Goal: Task Accomplishment & Management: Manage account settings

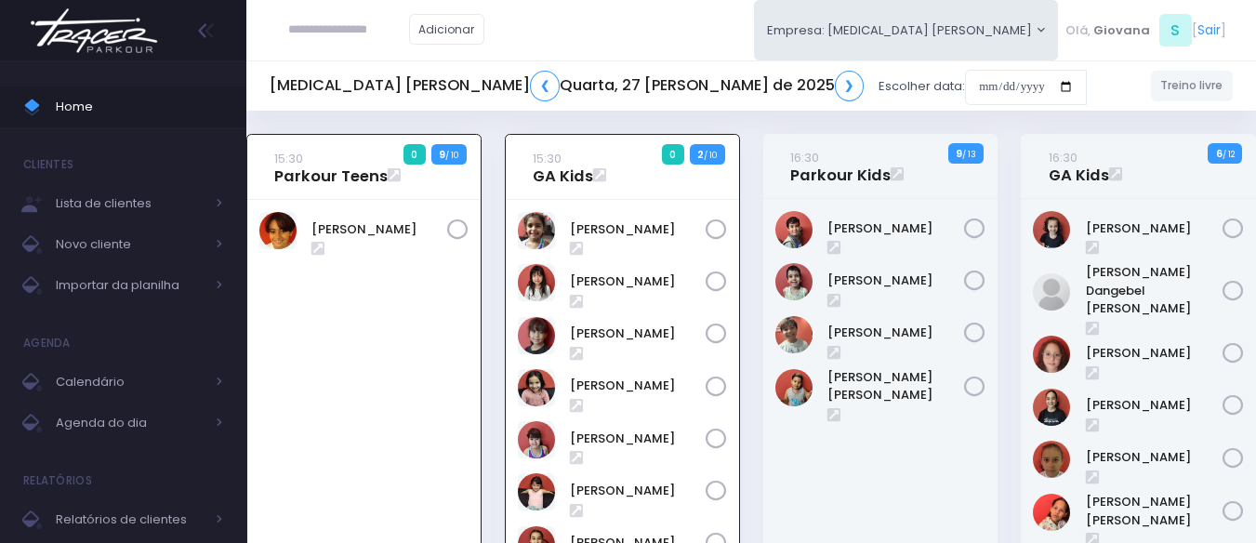
click at [331, 27] on input "text" at bounding box center [348, 29] width 121 height 35
paste input "**********"
click at [331, 28] on input "**********" at bounding box center [348, 29] width 121 height 35
type input "*********"
click input "submit" at bounding box center [0, 0] width 0 height 0
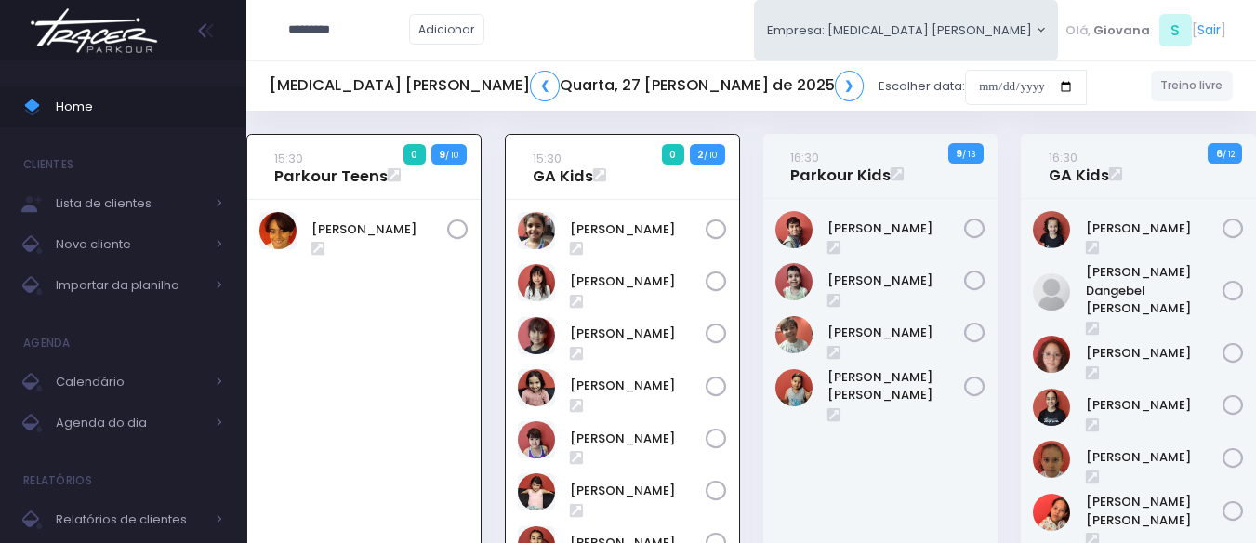
click at [488, 137] on div "15:30 Parkour Teens 0 9 / 10" at bounding box center [364, 453] width 258 height 638
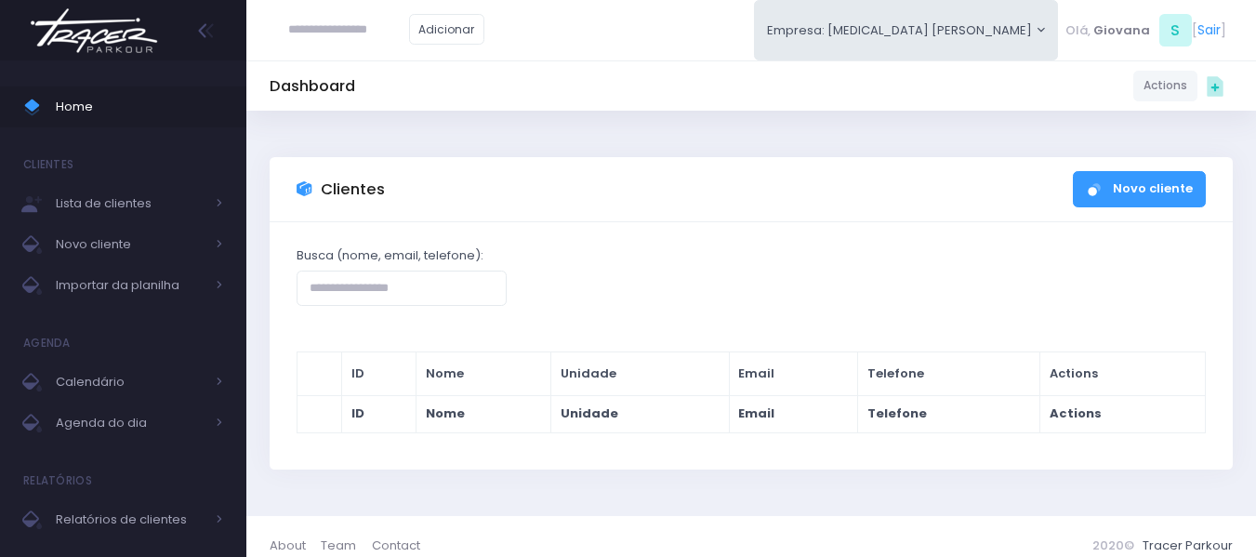
click at [320, 26] on input "text" at bounding box center [348, 29] width 121 height 35
click at [380, 57] on link "Beatriz Lagazzi Penteado" at bounding box center [376, 63] width 105 height 19
type input "**********"
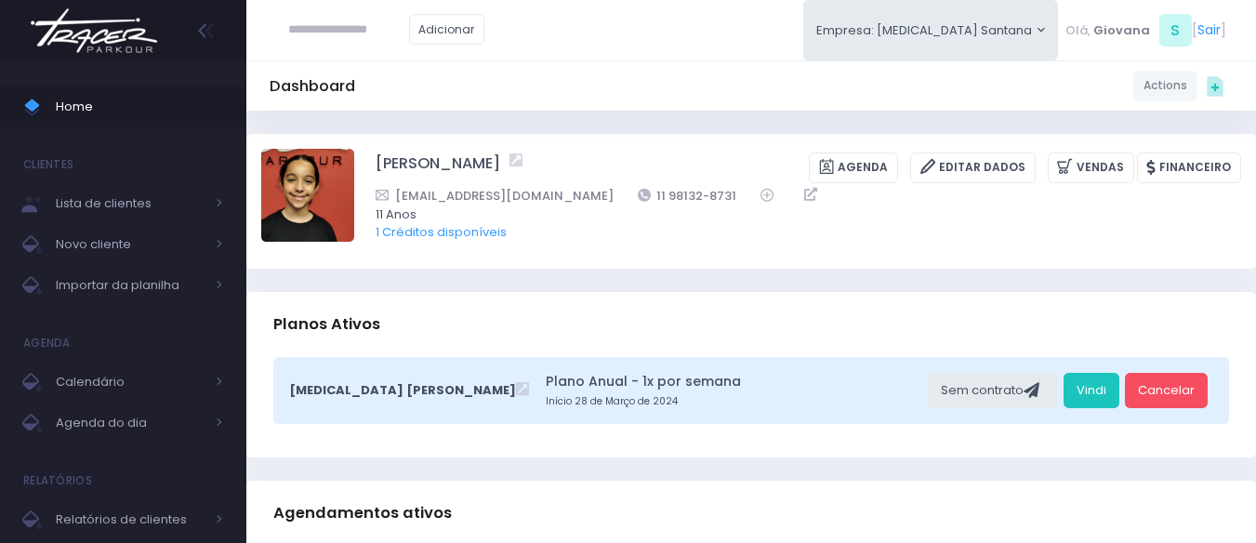
click at [142, 125] on link "Home" at bounding box center [123, 106] width 246 height 41
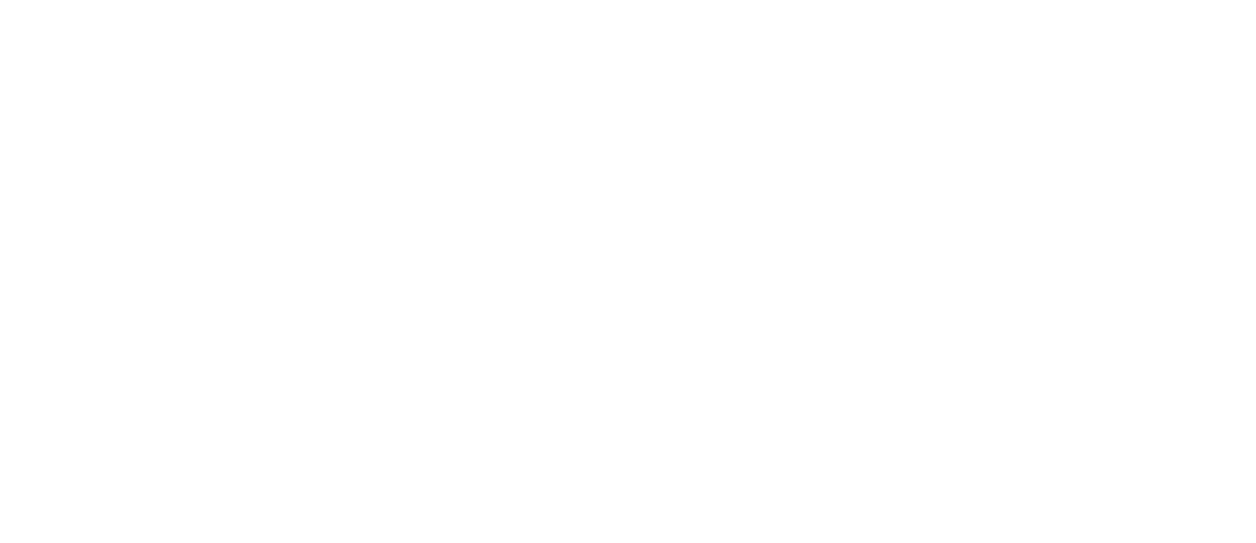
scroll to position [1635, 0]
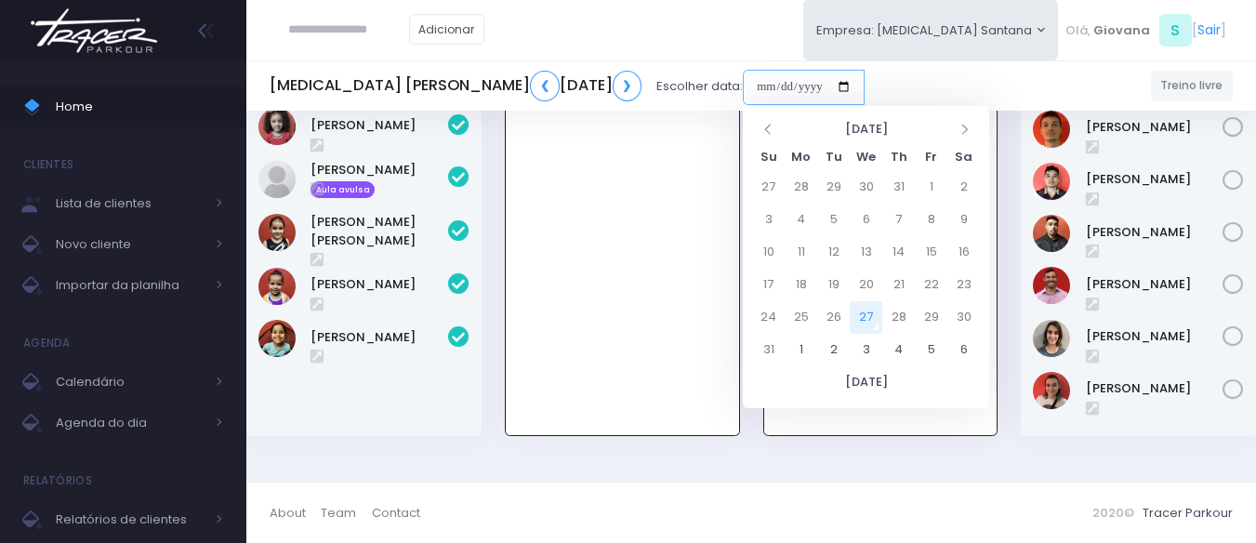
click at [809, 74] on input "date" at bounding box center [804, 87] width 122 height 35
click at [656, 376] on div "Sofia Rodrigues Reposição" at bounding box center [622, 240] width 233 height 390
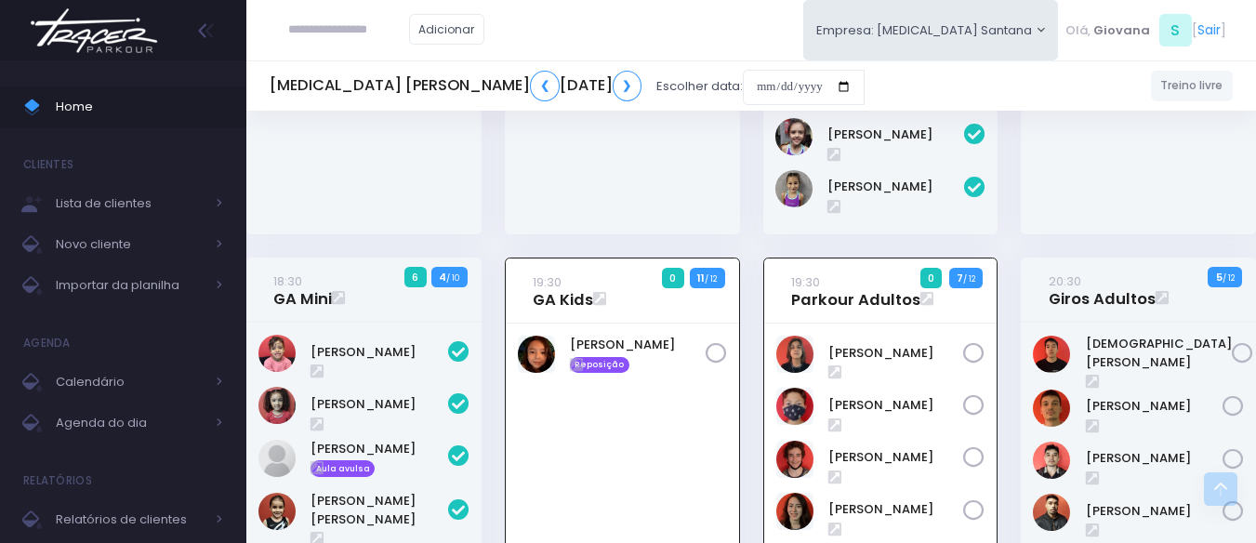
scroll to position [1542, 0]
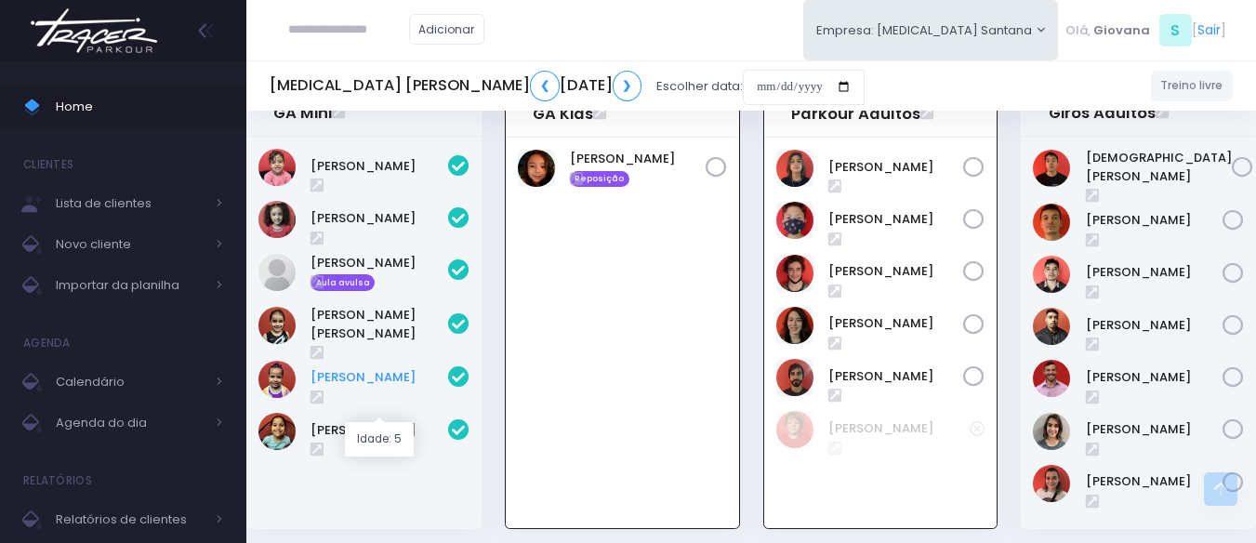
click at [374, 387] on link "Maria Cecília Menezes Rodrigues" at bounding box center [379, 377] width 138 height 19
click at [138, 109] on span "Home" at bounding box center [139, 107] width 167 height 24
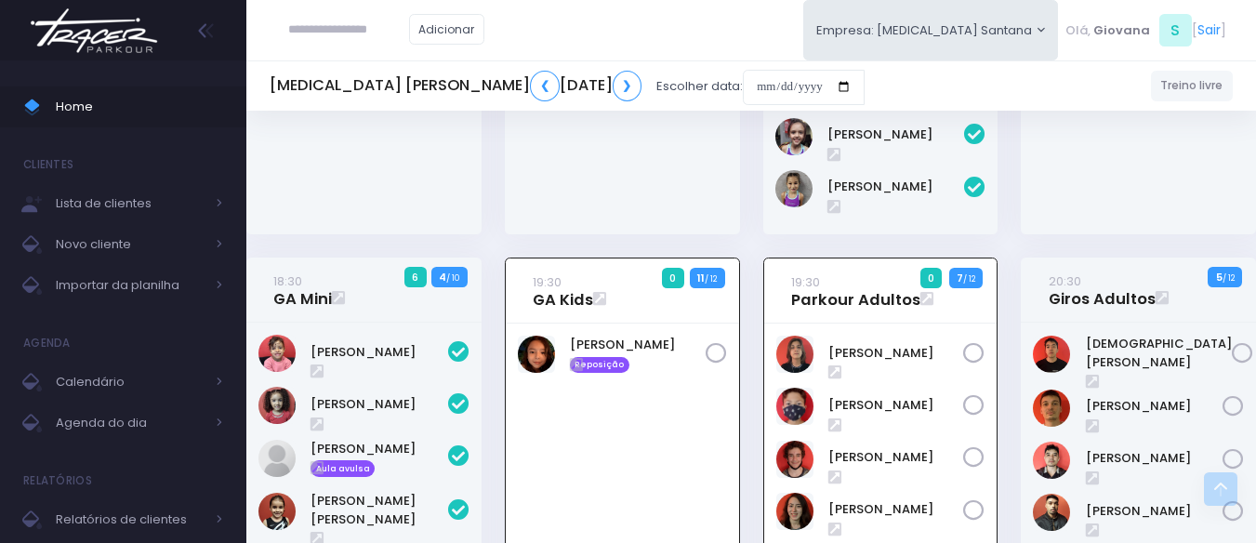
scroll to position [1170, 0]
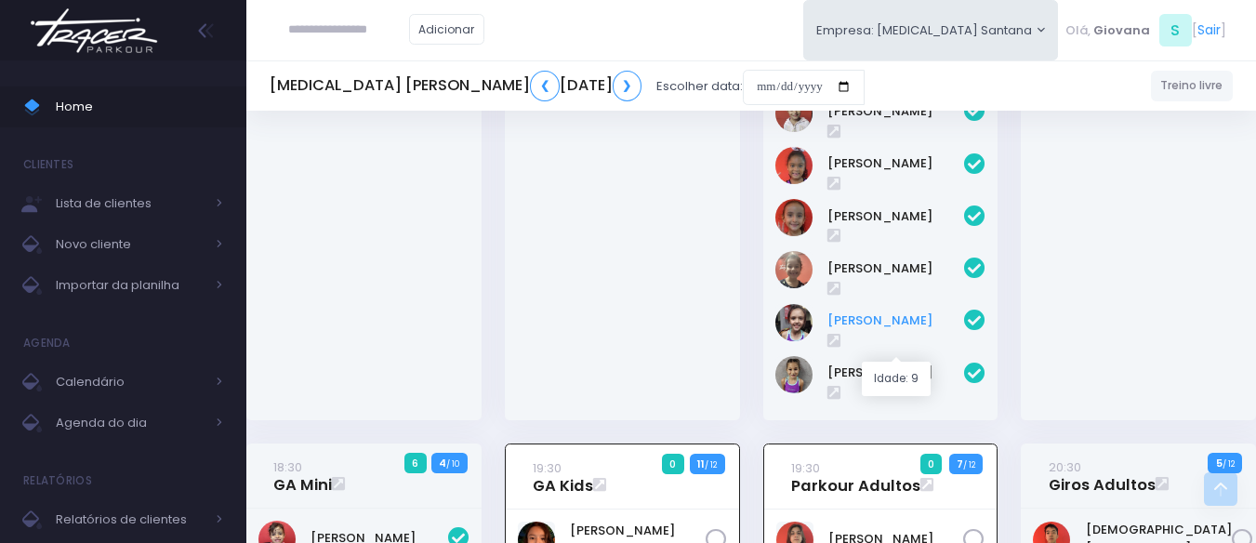
click at [928, 330] on link "[PERSON_NAME]" at bounding box center [896, 320] width 138 height 19
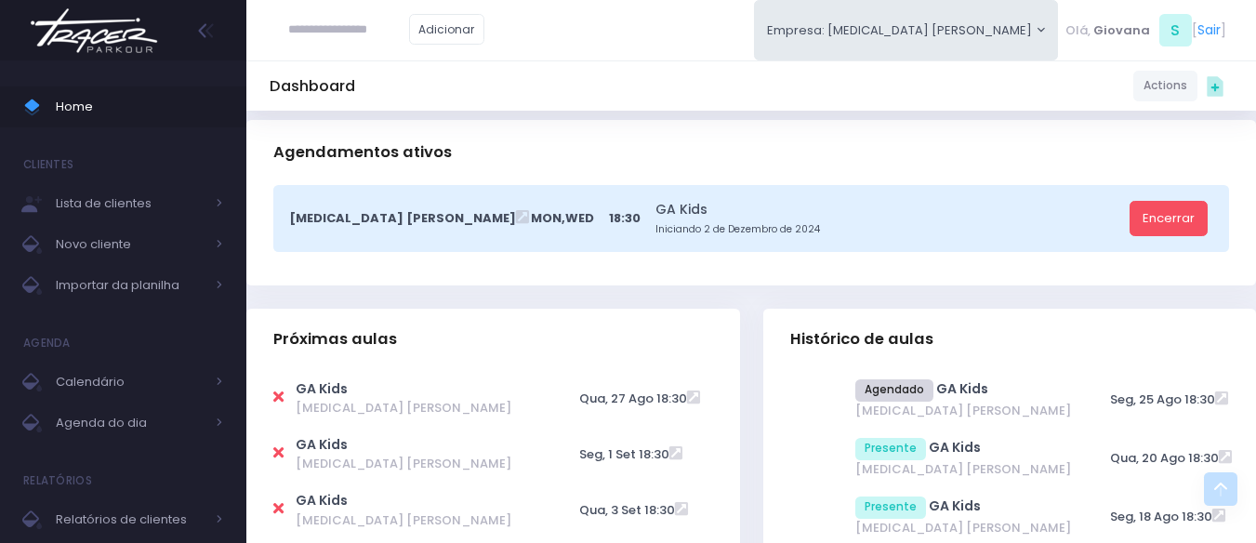
scroll to position [465, 0]
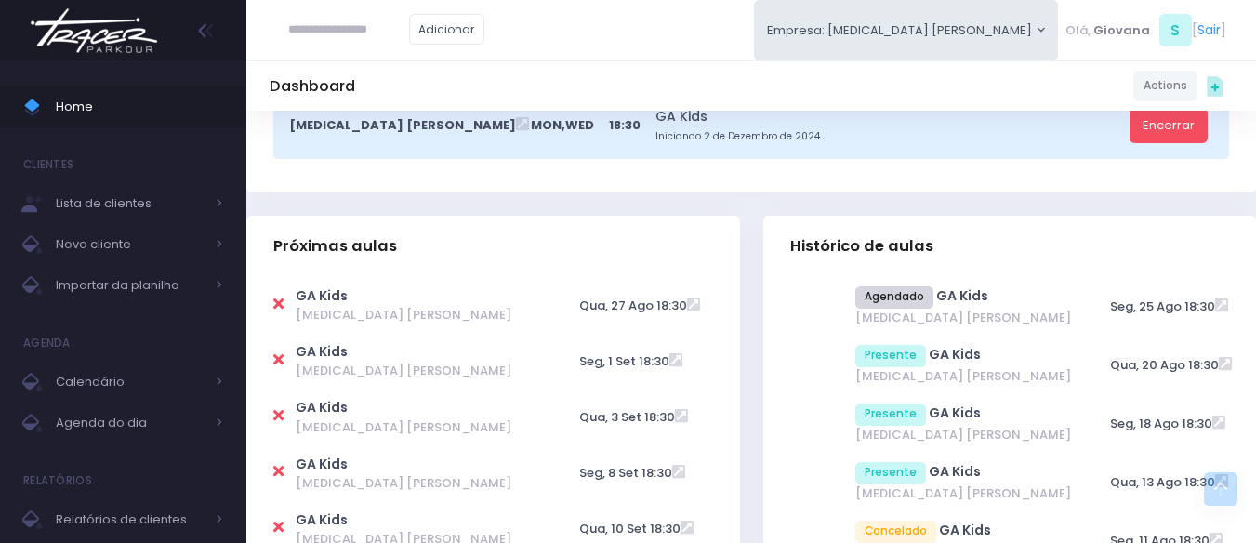
click at [280, 302] on icon at bounding box center [278, 303] width 10 height 15
type input "**********"
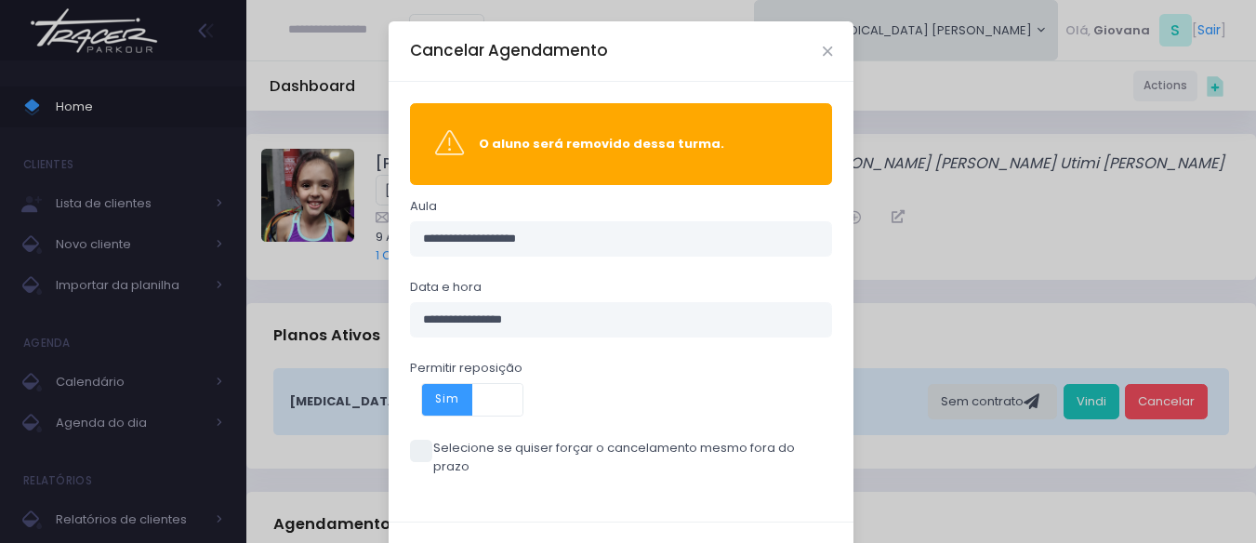
scroll to position [60, 0]
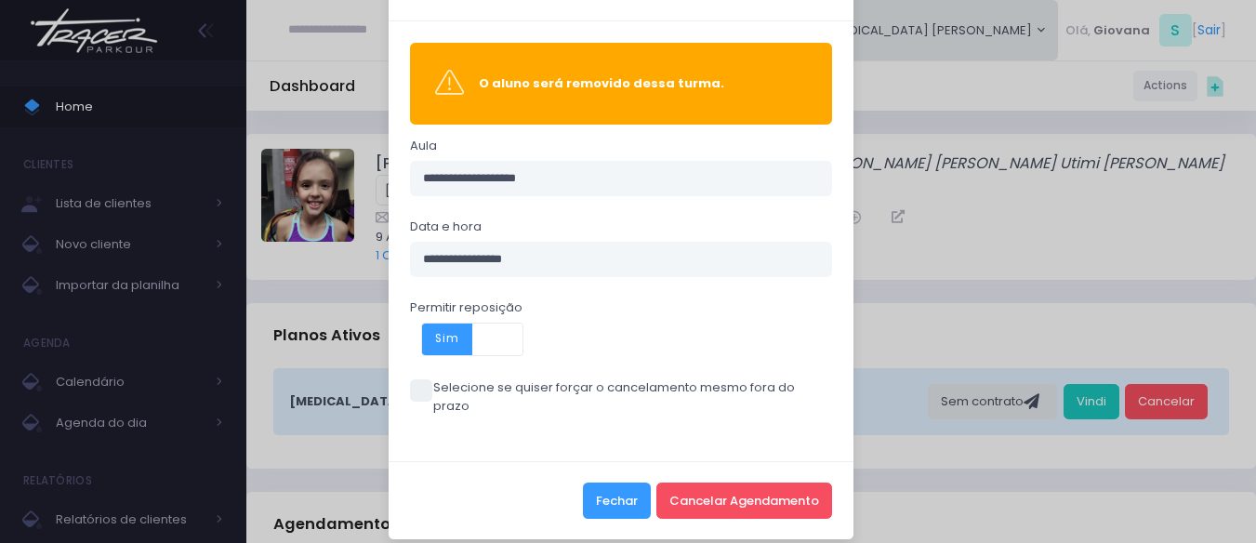
click at [606, 482] on button "Fechar" at bounding box center [617, 499] width 68 height 35
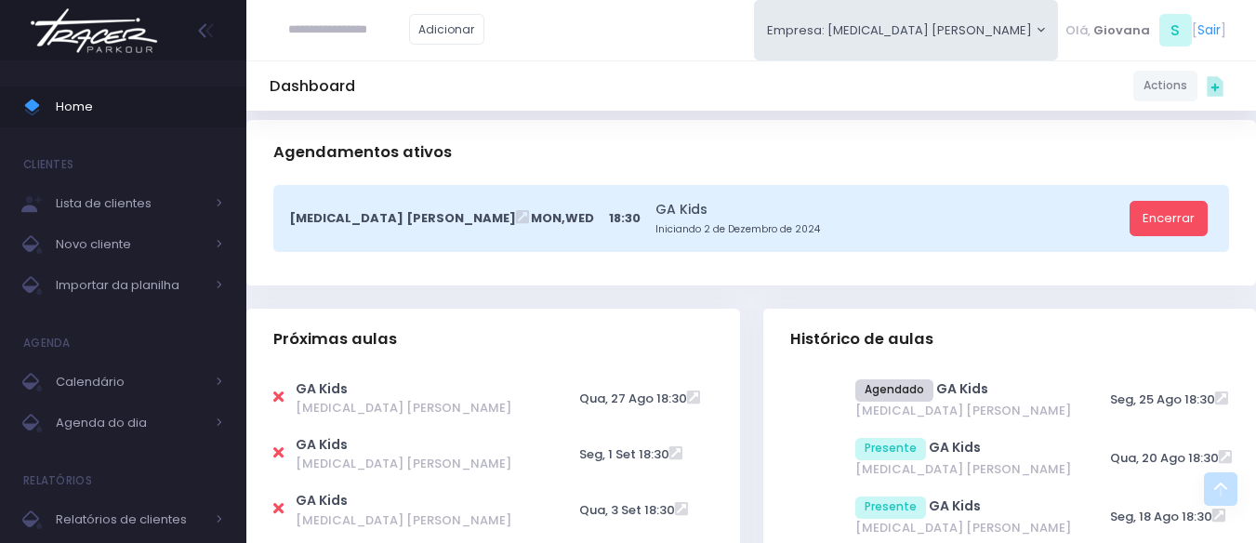
scroll to position [465, 0]
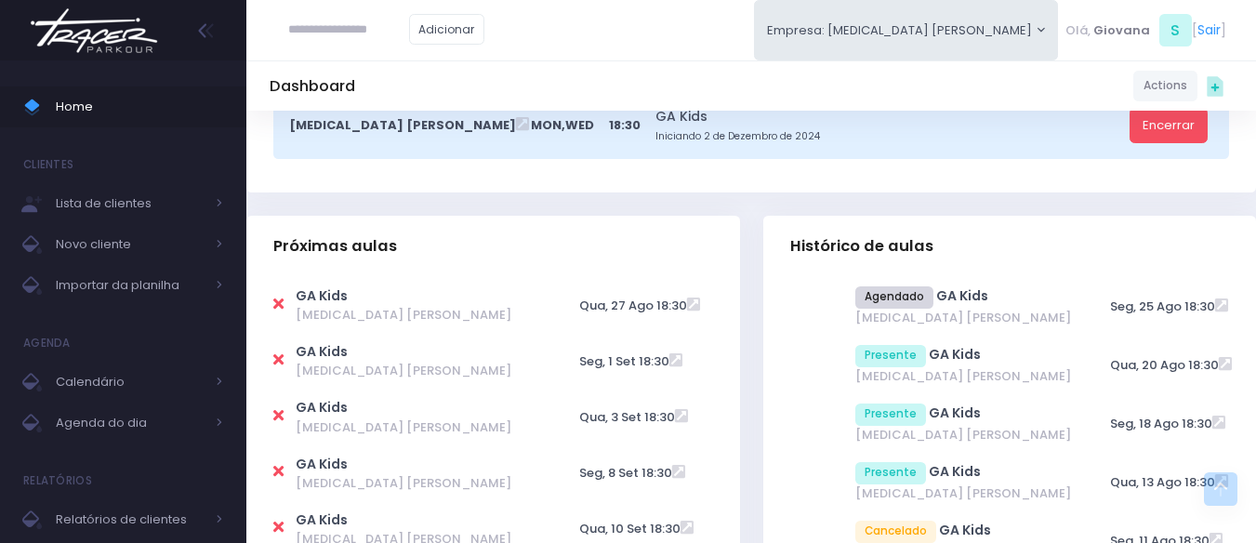
click at [280, 360] on icon at bounding box center [278, 359] width 10 height 15
type input "**********"
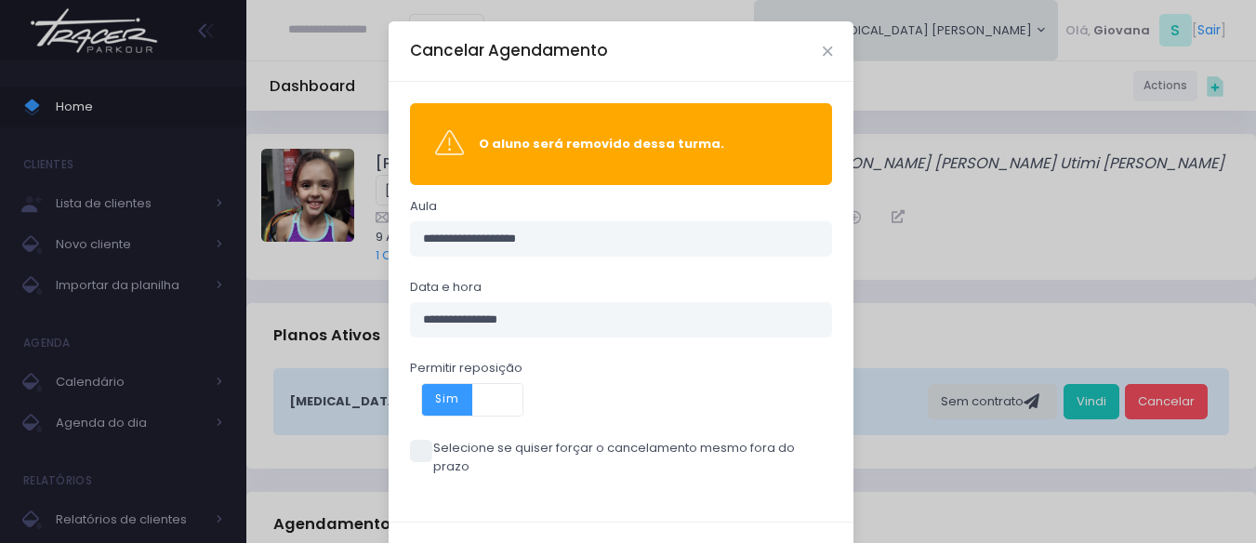
scroll to position [60, 0]
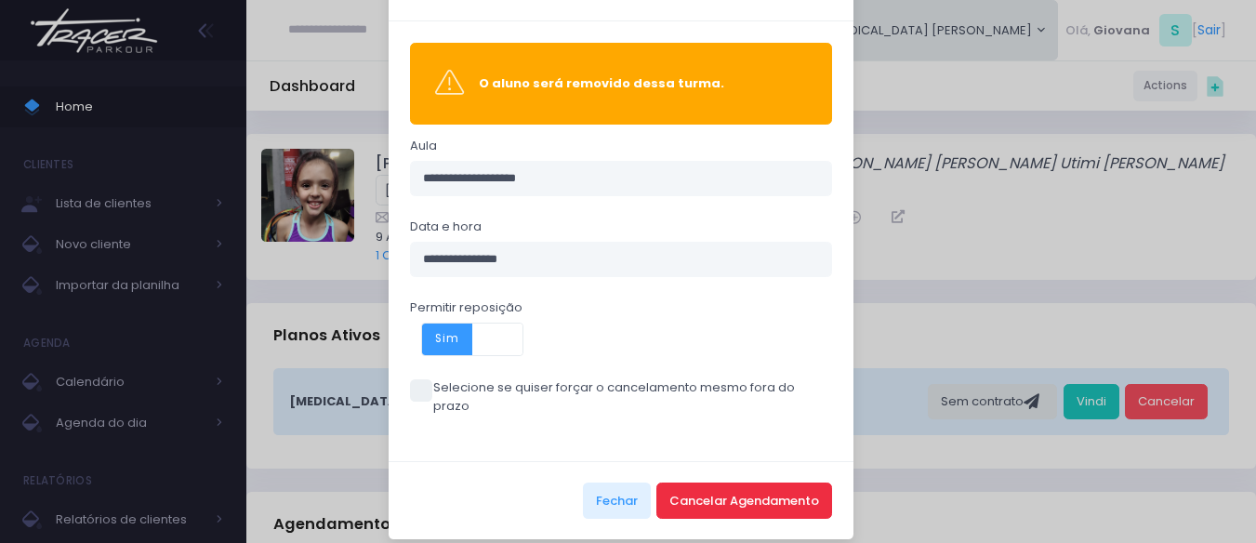
click at [707, 482] on button "Cancelar Agendamento" at bounding box center [744, 499] width 176 height 35
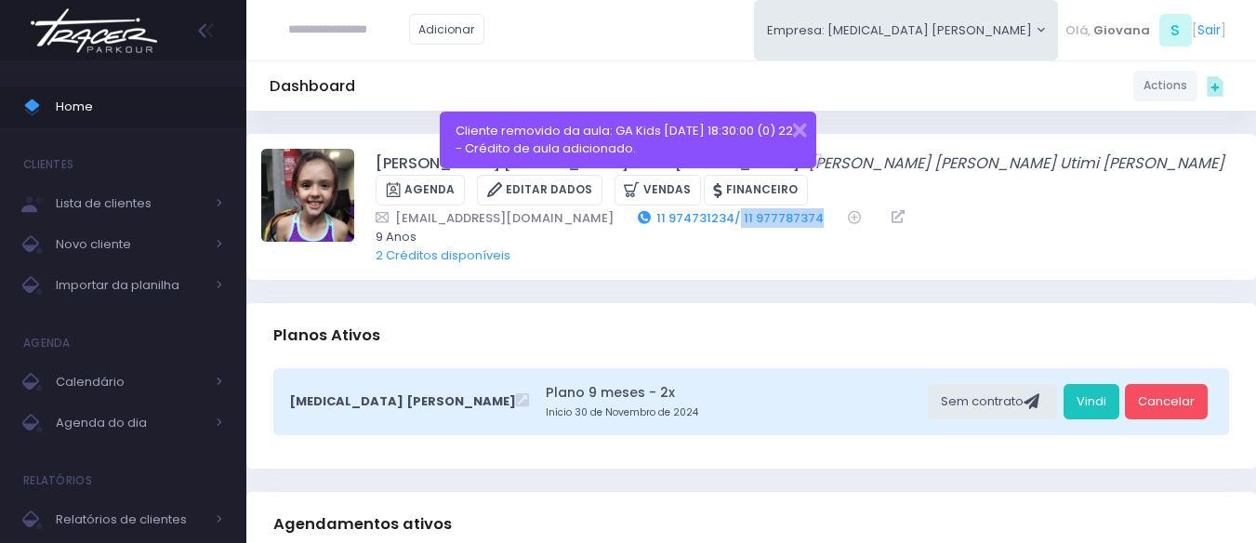
drag, startPoint x: 725, startPoint y: 218, endPoint x: 641, endPoint y: 213, distance: 83.8
click at [641, 213] on div "jrs.80@hotmail.com 11 974731234/ 11 977787374" at bounding box center [795, 218] width 841 height 20
copy link "11 977787374"
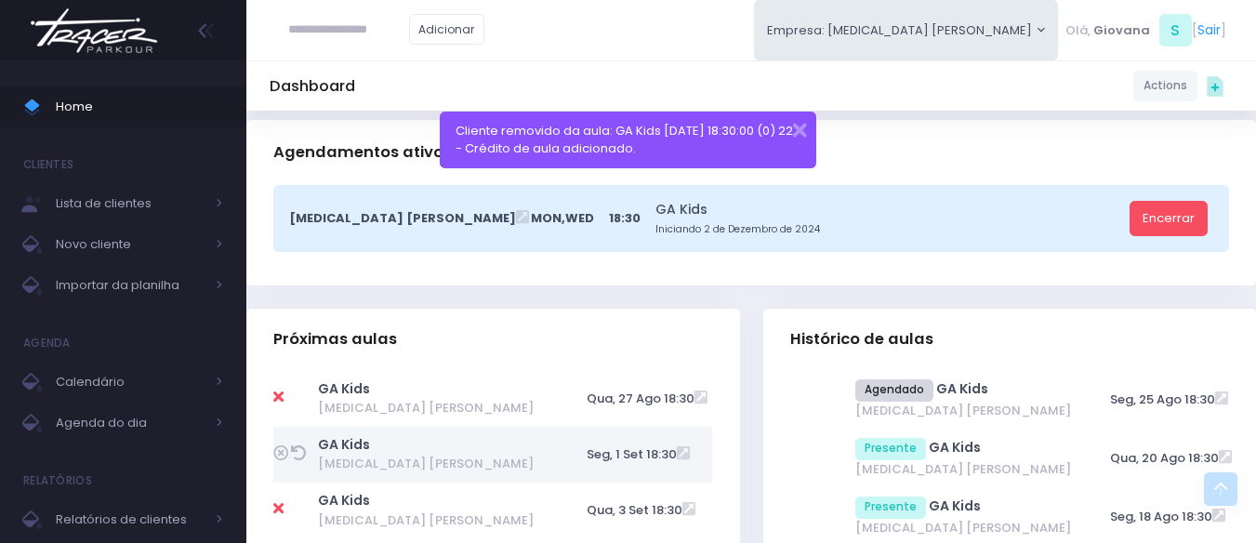
scroll to position [465, 0]
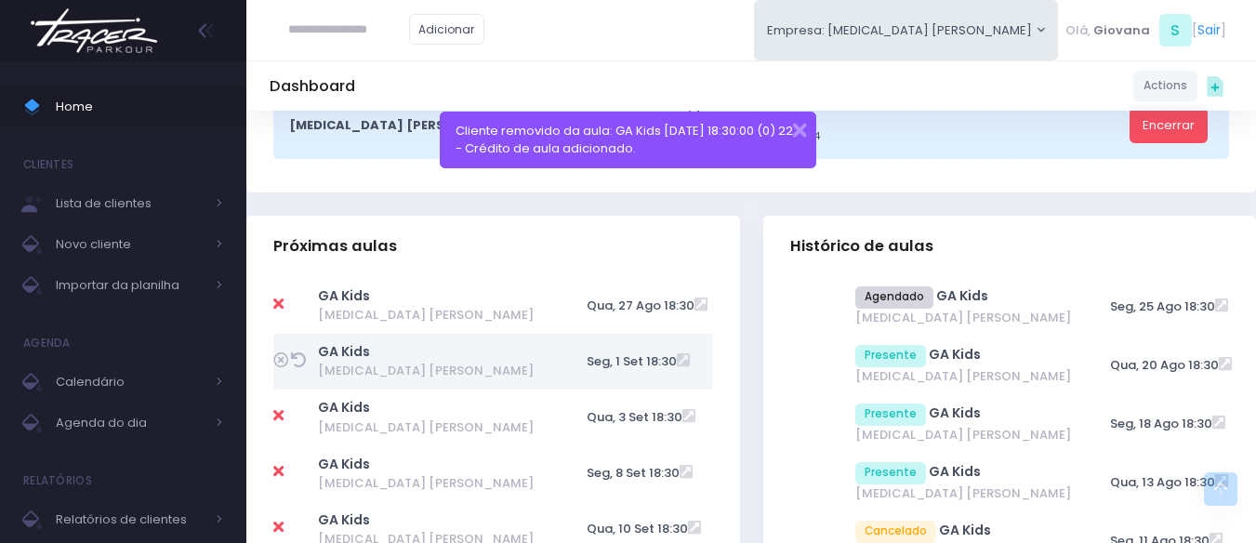
click at [280, 412] on icon at bounding box center [278, 415] width 10 height 15
type input "**********"
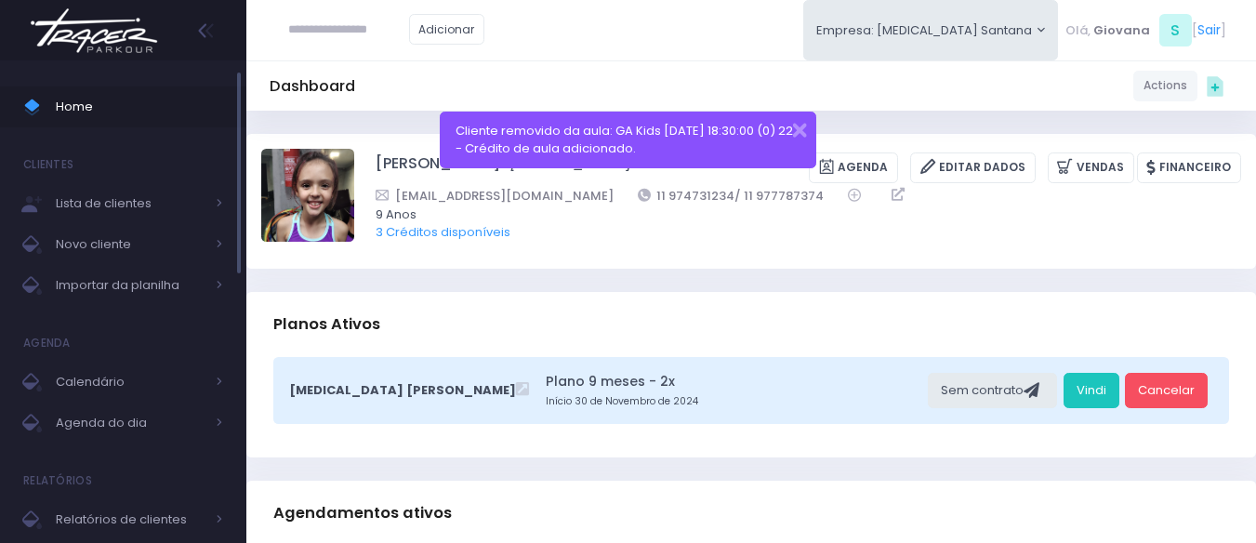
click at [95, 117] on span "Home" at bounding box center [139, 107] width 167 height 24
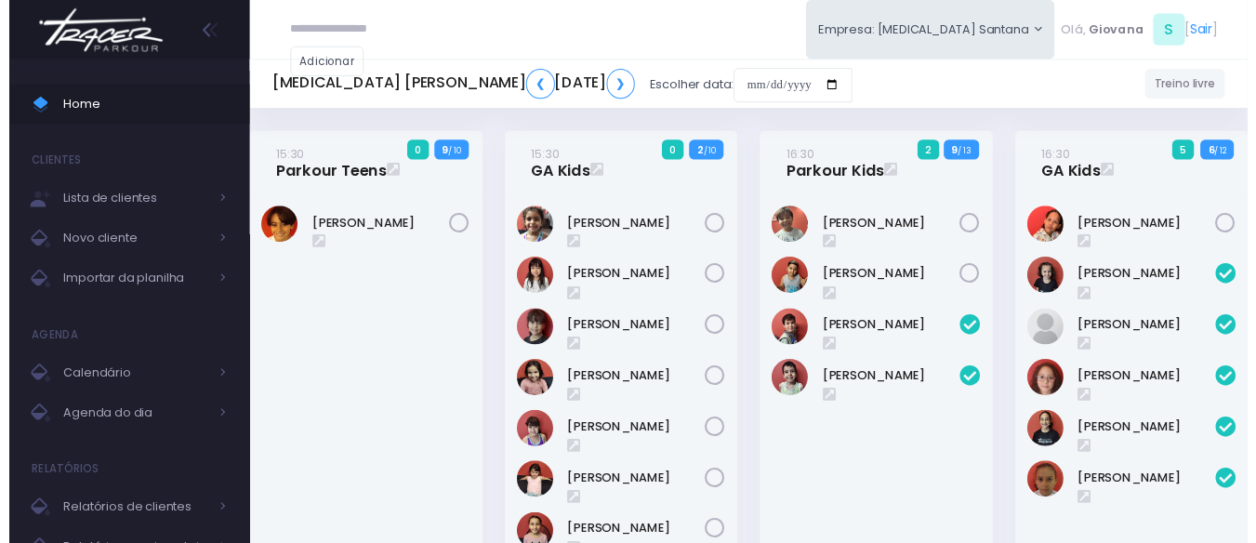
scroll to position [1635, 0]
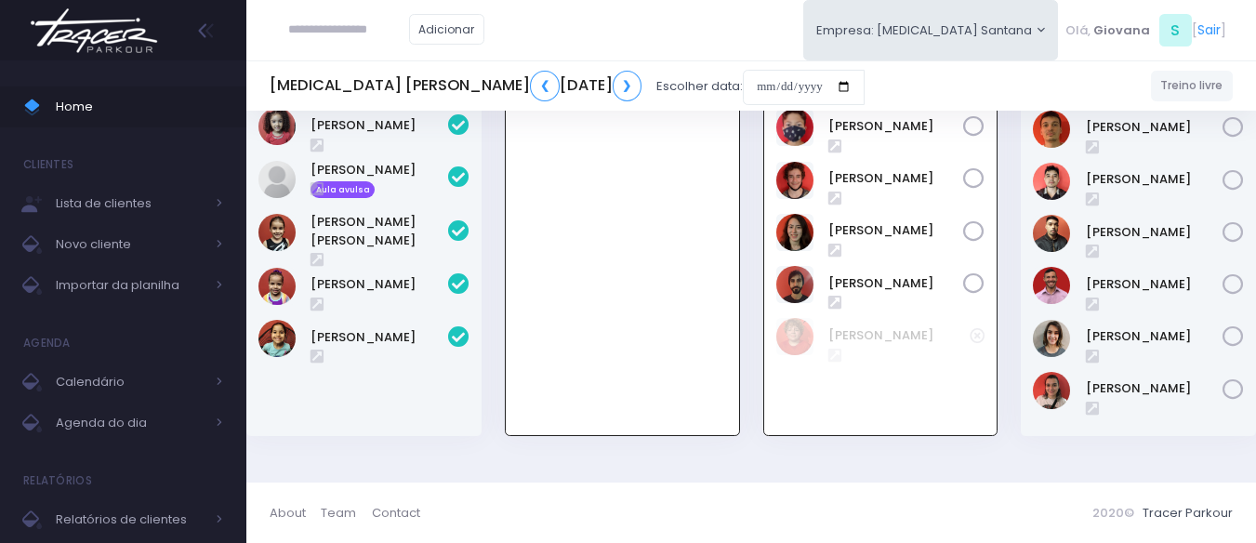
click at [741, 388] on div "19:30 GA Kids 1 11 / 12" at bounding box center [622, 219] width 258 height 480
